Goal: Task Accomplishment & Management: Use online tool/utility

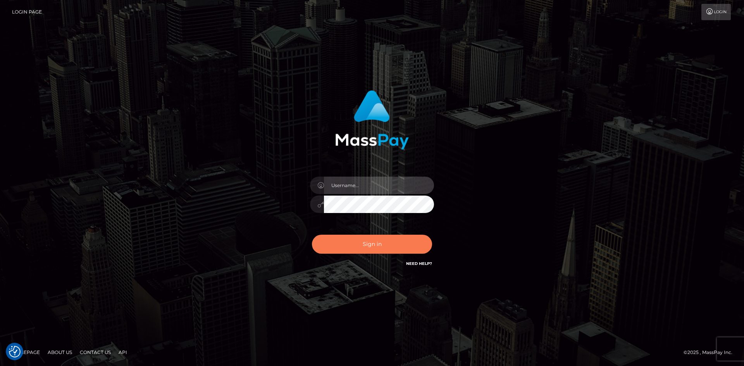
type input "alexstef"
click at [375, 245] on button "Sign in" at bounding box center [372, 244] width 120 height 19
type input "alexstef"
click at [394, 241] on button "Sign in" at bounding box center [372, 244] width 120 height 19
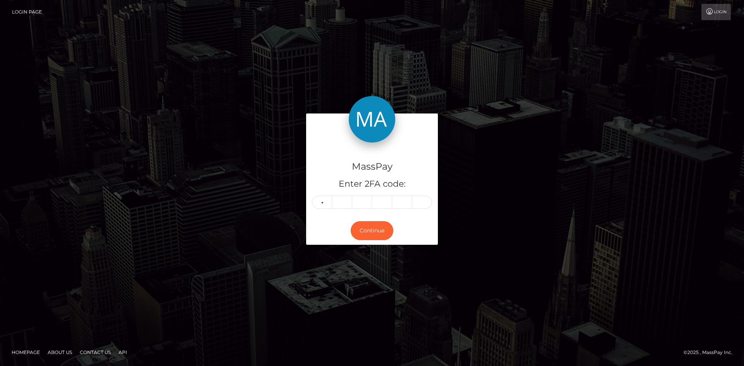
type input "6"
type input "7"
type input "2"
type input "0"
type input "8"
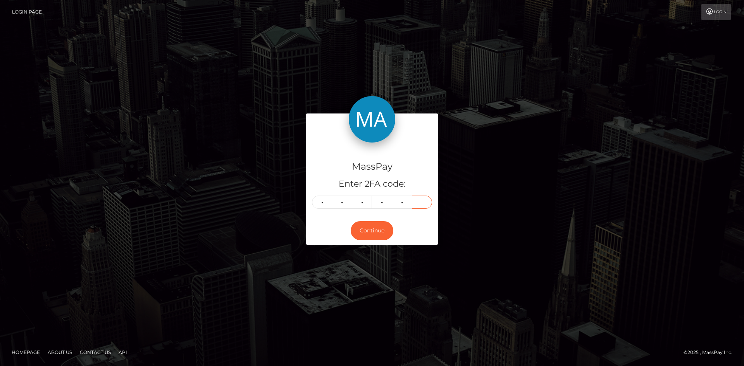
type input "2"
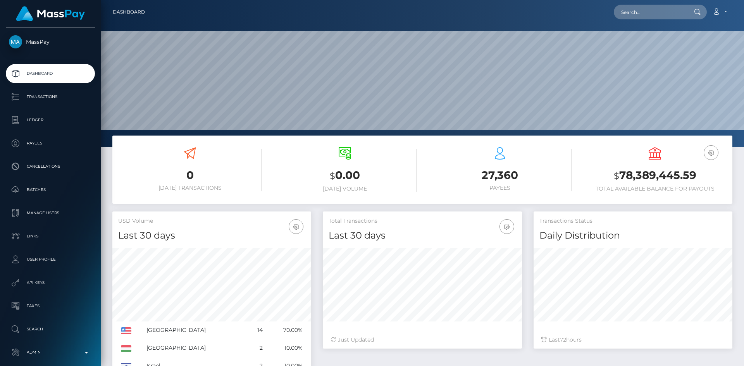
scroll to position [138, 199]
click at [644, 10] on input "text" at bounding box center [650, 12] width 73 height 15
paste input "ladyjennarose@outlook.com"
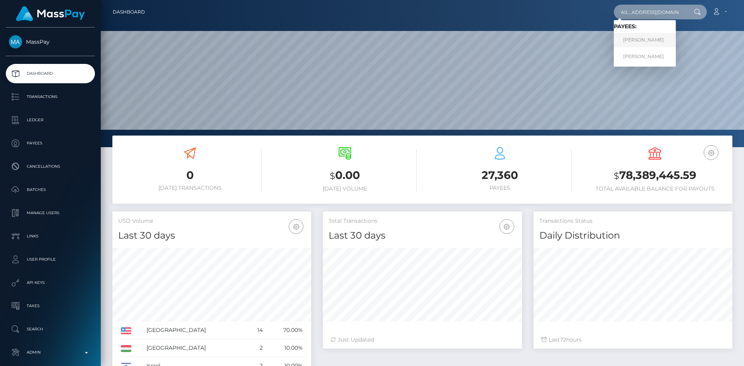
type input "ladyjennarose@outlook.com"
click at [647, 39] on link "DENISE COMTESSE" at bounding box center [645, 40] width 62 height 14
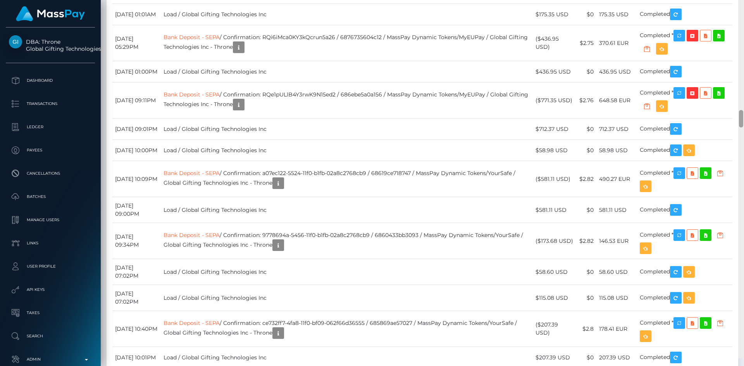
scroll to position [2456, 0]
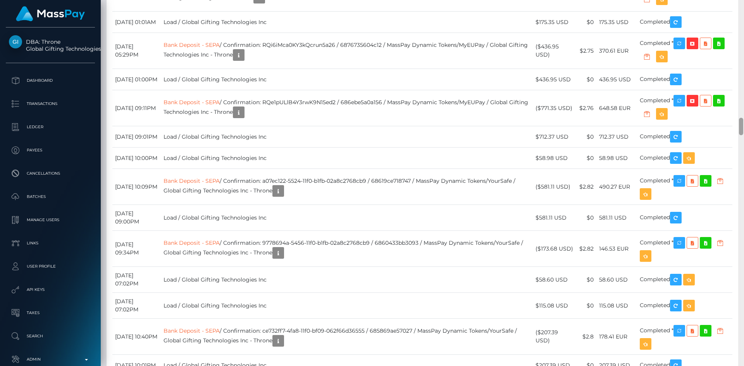
drag, startPoint x: 741, startPoint y: 12, endPoint x: 744, endPoint y: 127, distance: 114.4
click at [744, 127] on div at bounding box center [741, 183] width 6 height 366
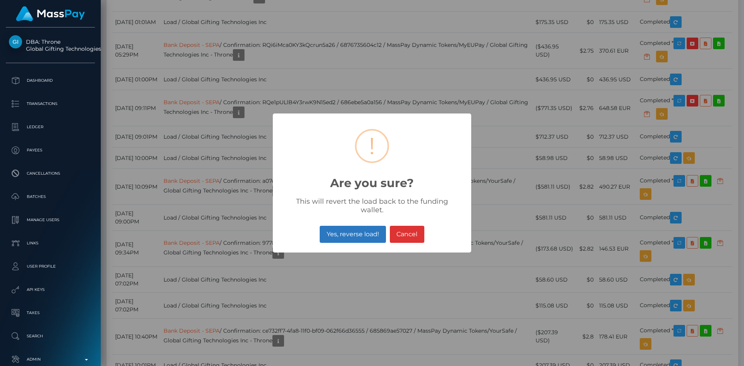
click at [363, 230] on button "Yes, reverse load!" at bounding box center [353, 234] width 66 height 17
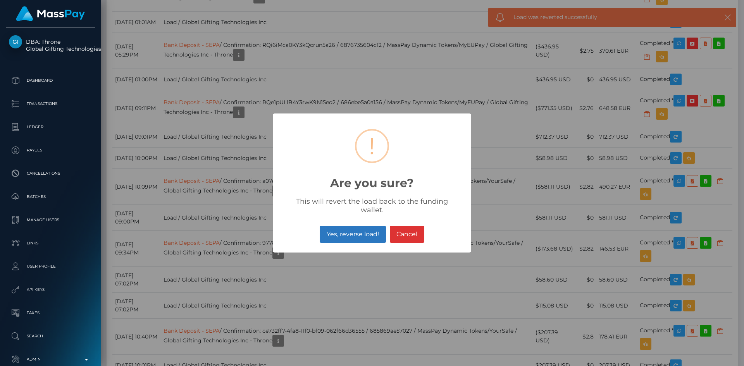
click at [355, 230] on button "Yes, reverse load!" at bounding box center [353, 234] width 66 height 17
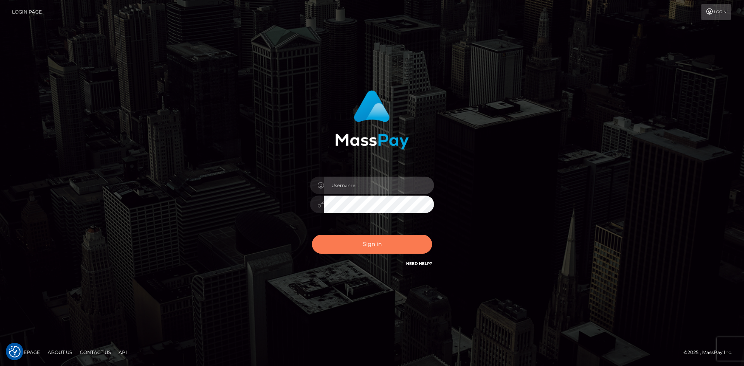
type input "alexstef"
click at [386, 243] on button "Sign in" at bounding box center [372, 244] width 120 height 19
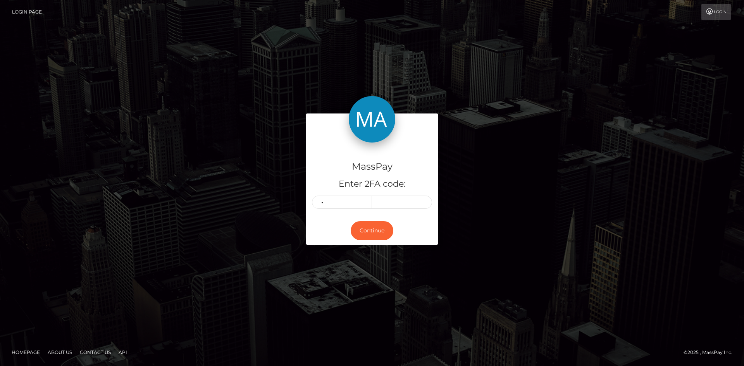
type input "3"
type input "8"
type input "7"
type input "2"
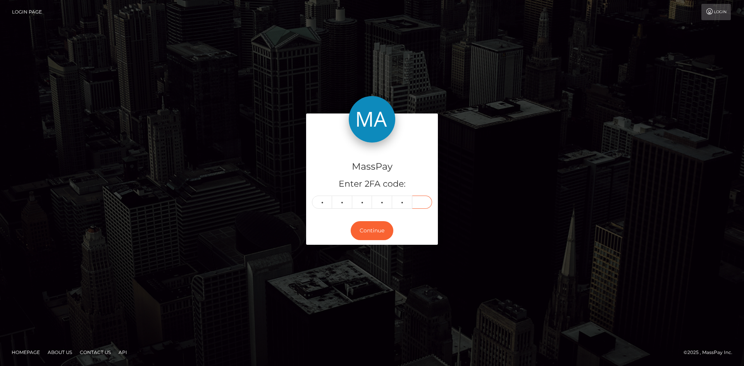
type input "3"
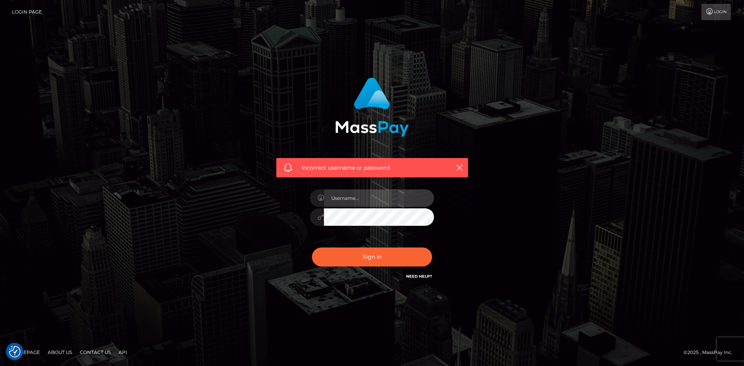
type input "alexstef"
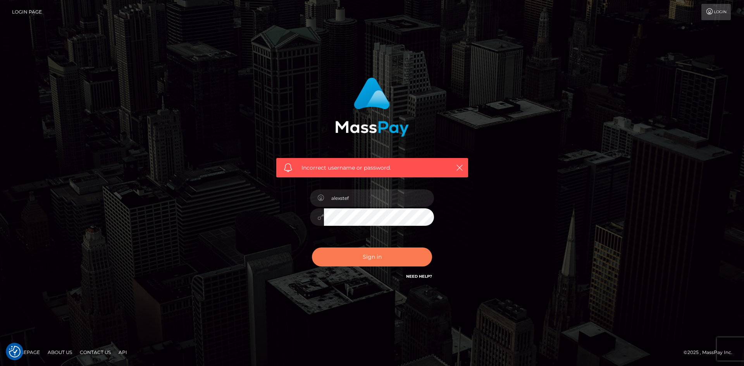
click at [379, 254] on button "Sign in" at bounding box center [372, 257] width 120 height 19
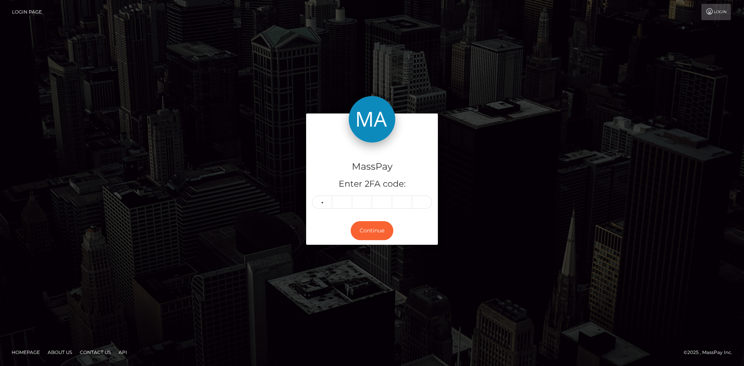
type input "3"
type input "6"
type input "9"
type input "7"
type input "2"
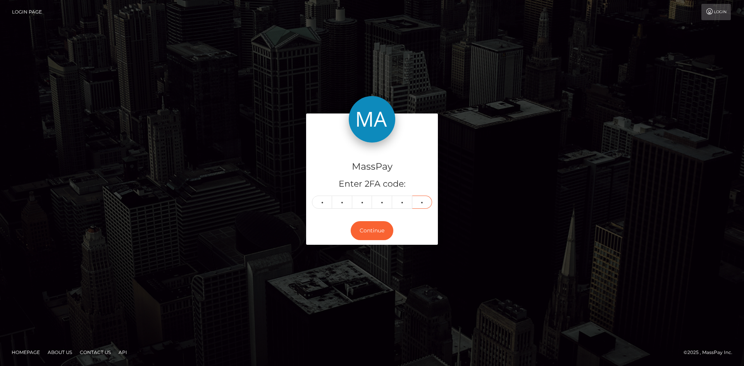
type input "3"
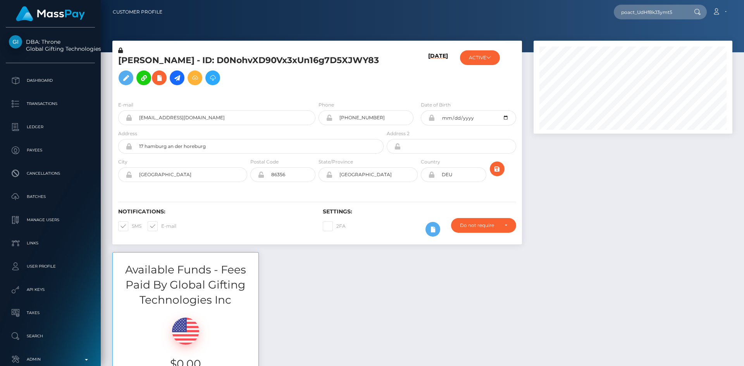
scroll to position [93, 199]
type input "poact_UdHf8kJ3ymt5"
click at [638, 40] on link "[PERSON_NAME]" at bounding box center [645, 40] width 62 height 14
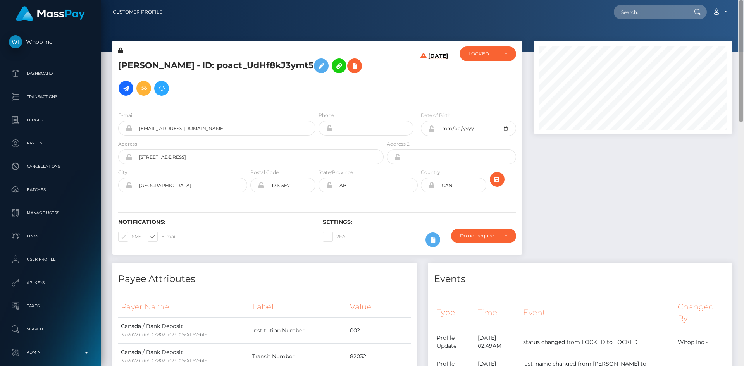
click at [734, 0] on html "Whop Inc Dashboard Transactions Ledger Payees Cancellations Links" at bounding box center [372, 183] width 744 height 366
drag, startPoint x: 648, startPoint y: 9, endPoint x: 638, endPoint y: 16, distance: 11.6
click at [648, 9] on input "text" at bounding box center [650, 12] width 73 height 15
paste input "poact_JohnoDSRcXdl"
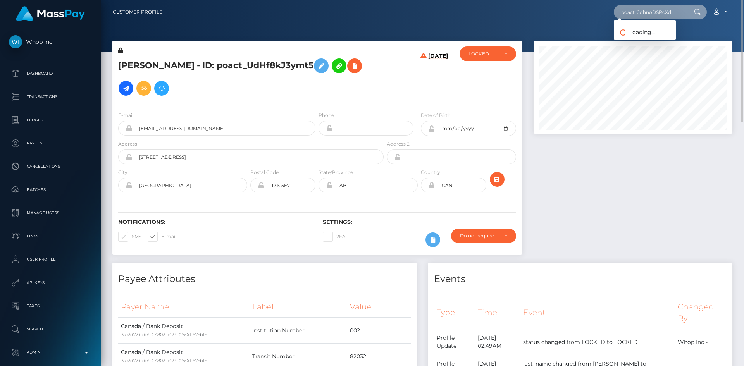
type input "poact_JohnoDSRcXdl"
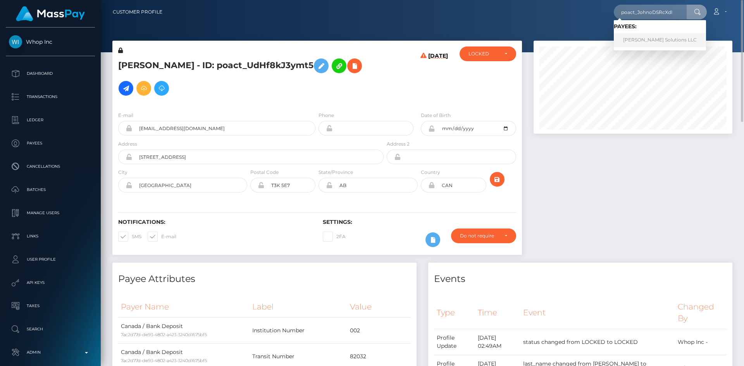
drag, startPoint x: 643, startPoint y: 36, endPoint x: 590, endPoint y: 31, distance: 53.4
click at [643, 37] on link "Sanchez Solutions LLC" at bounding box center [660, 40] width 92 height 14
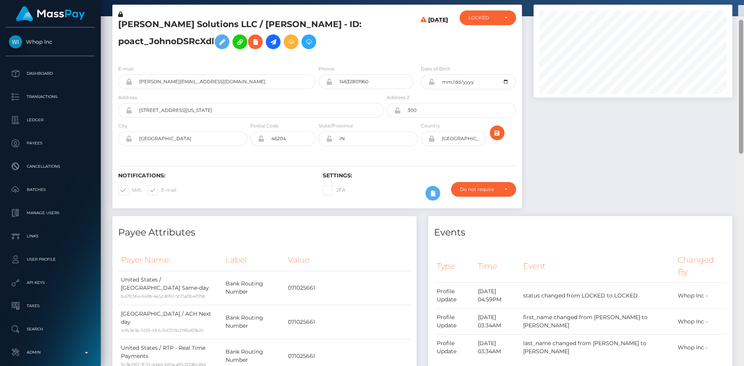
click at [742, 121] on div at bounding box center [741, 87] width 4 height 134
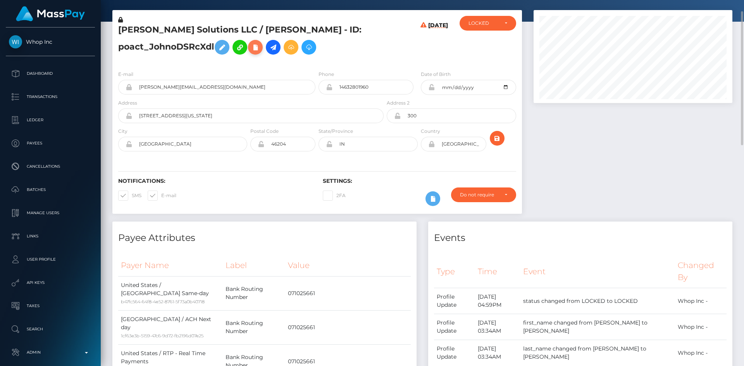
click at [259, 48] on icon at bounding box center [255, 48] width 9 height 10
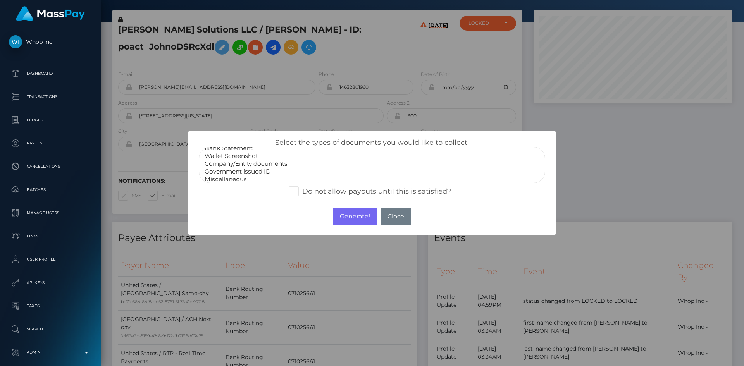
scroll to position [16, 0]
select select "Government issued ID"
click at [250, 166] on option "Government issued ID" at bounding box center [372, 169] width 336 height 8
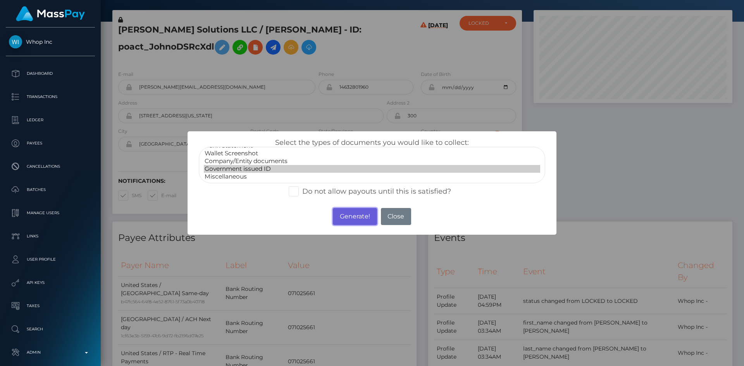
click at [349, 214] on button "Generate!" at bounding box center [355, 216] width 44 height 17
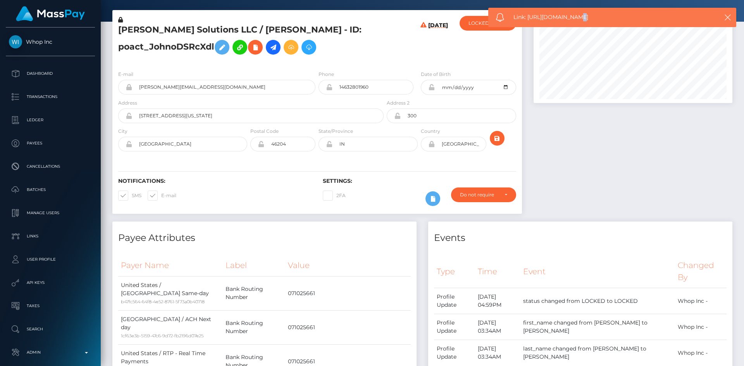
click at [571, 12] on div "Link: https://l.maspay.io/7gXfL" at bounding box center [612, 17] width 248 height 19
